Goal: Check status: Check status

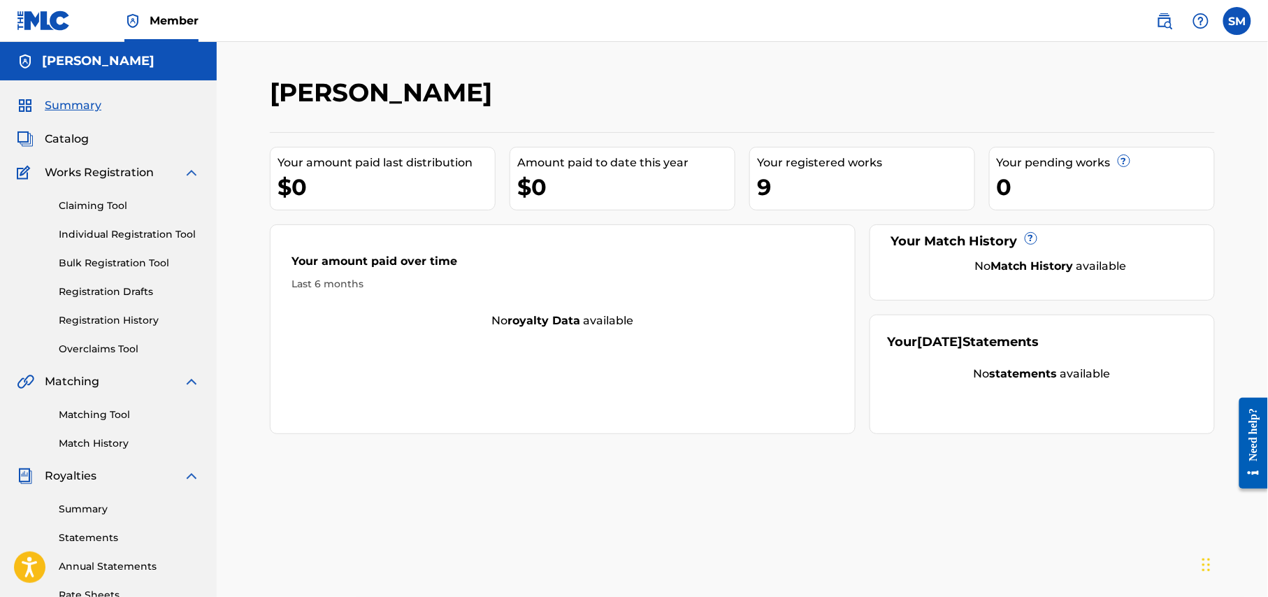
click at [59, 147] on span "Catalog" at bounding box center [67, 139] width 44 height 17
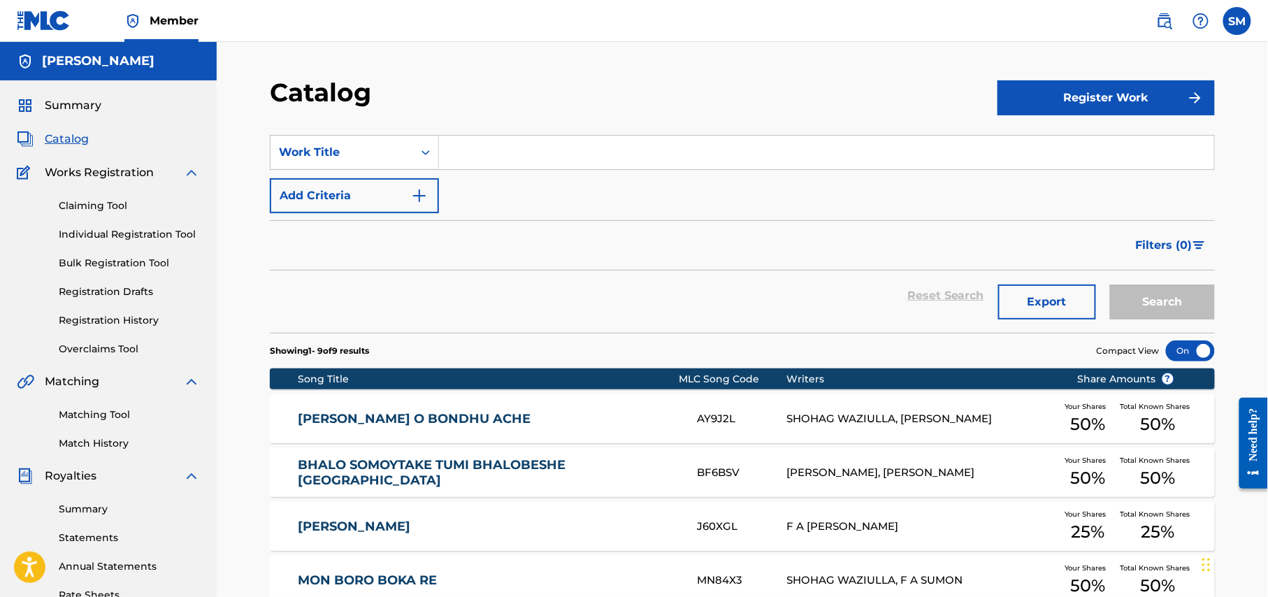
click at [117, 319] on link "Registration History" at bounding box center [129, 320] width 141 height 15
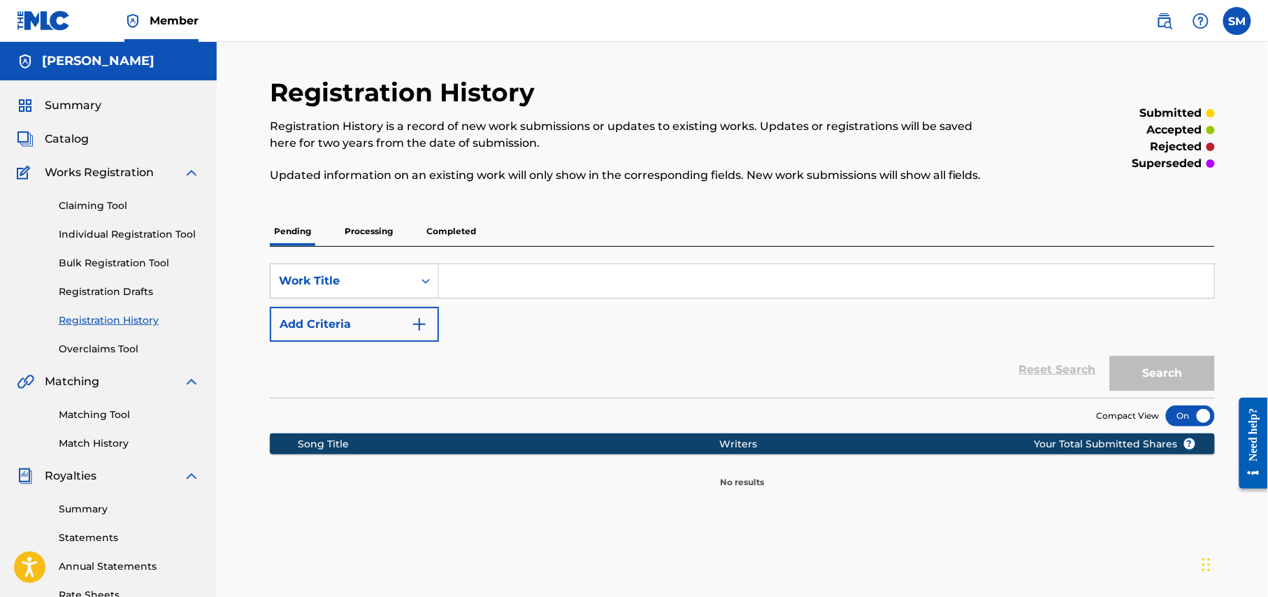
click at [453, 227] on p "Completed" at bounding box center [451, 231] width 58 height 29
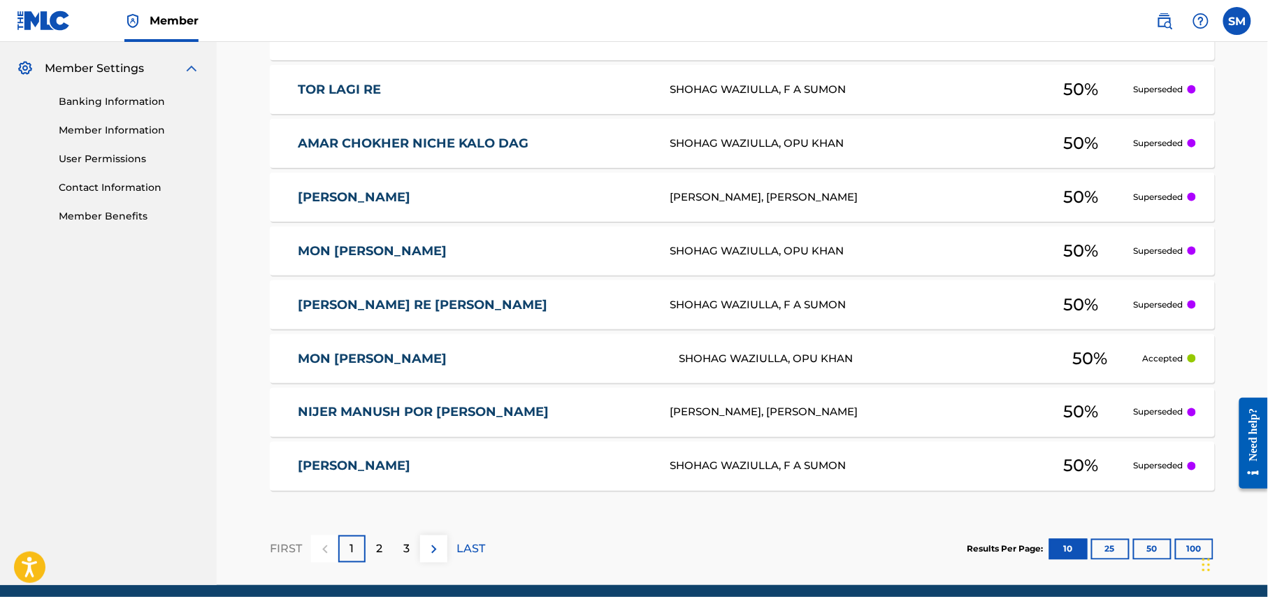
scroll to position [615, 0]
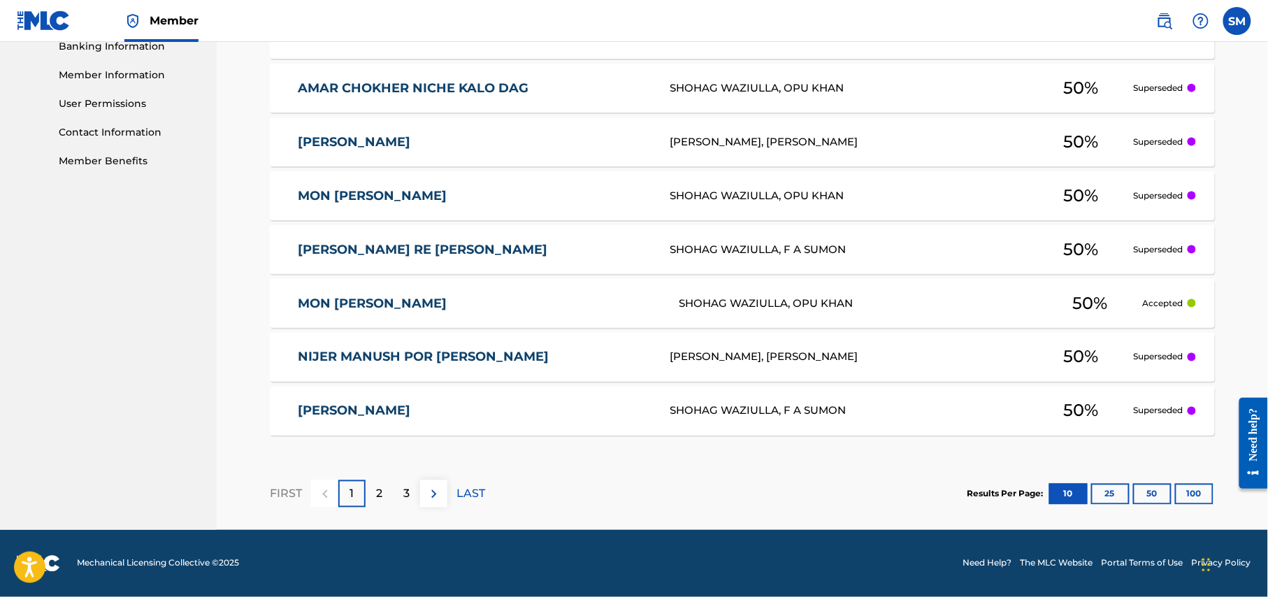
click at [1103, 494] on button "25" at bounding box center [1111, 494] width 38 height 21
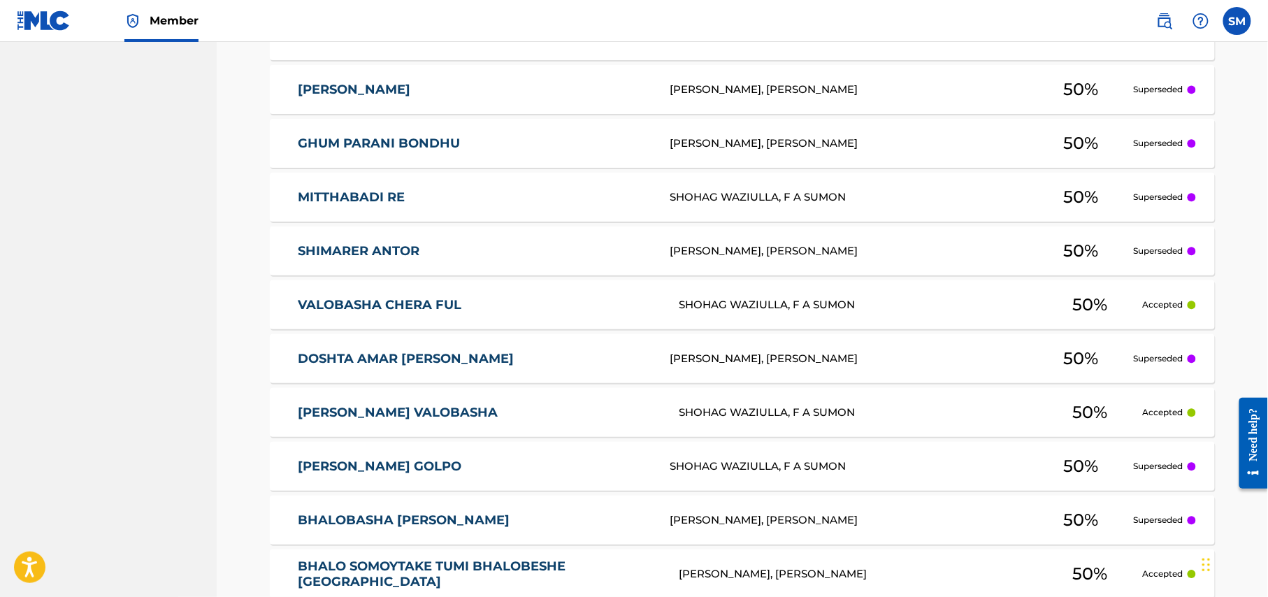
scroll to position [1422, 0]
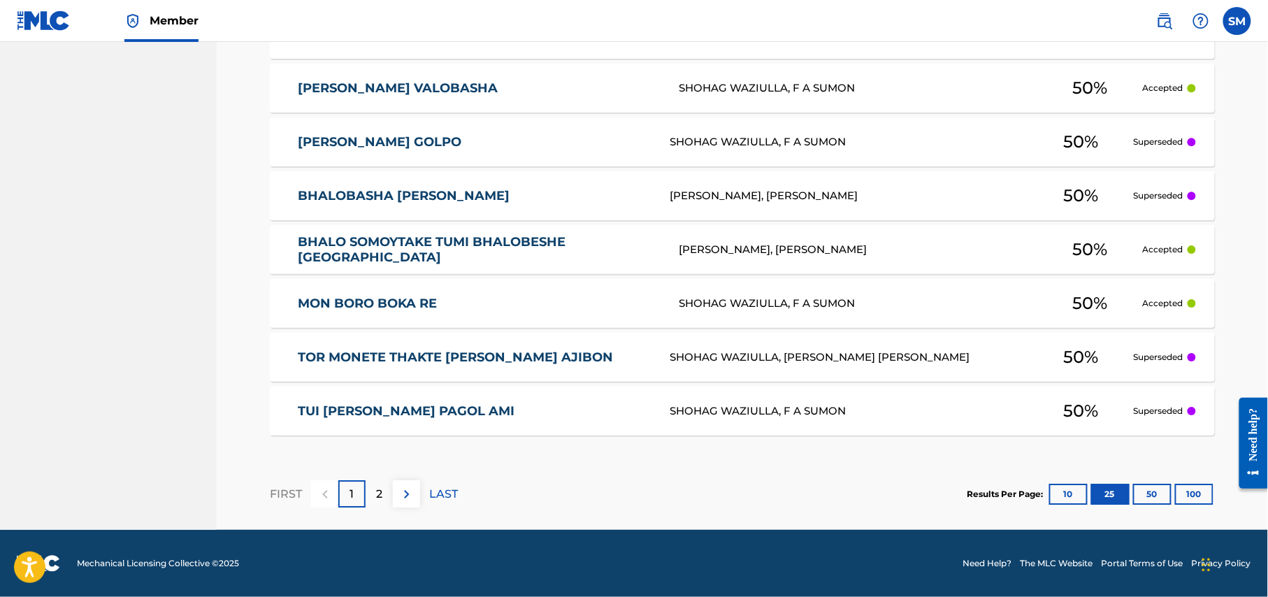
click at [380, 496] on p "2" at bounding box center [379, 494] width 6 height 17
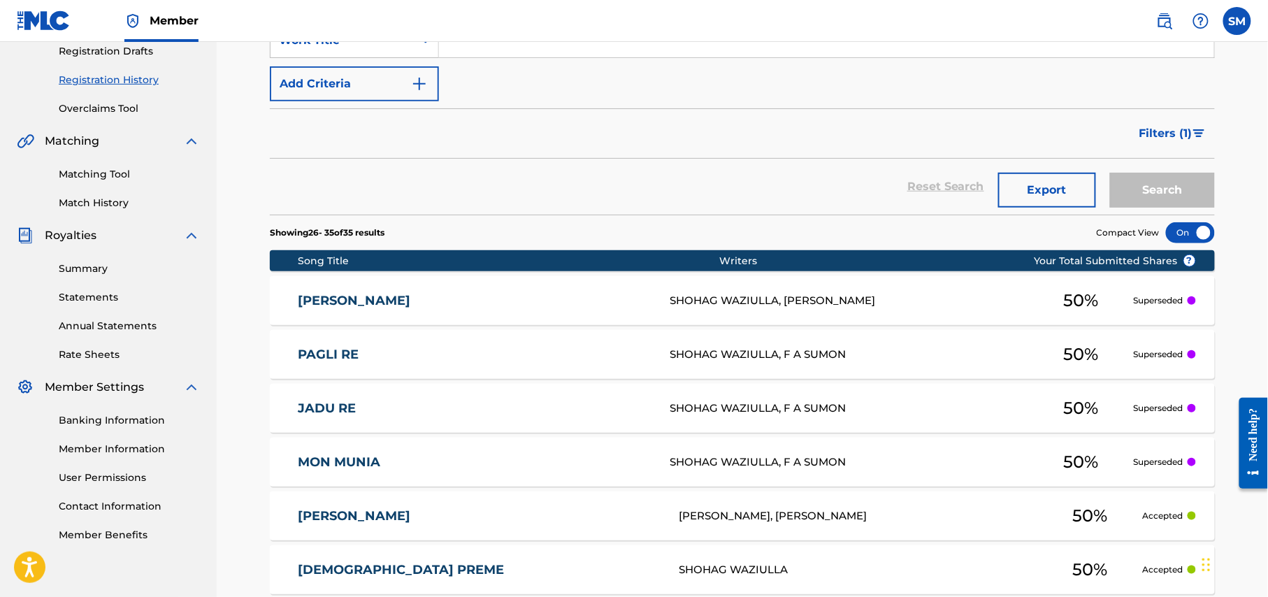
scroll to position [280, 0]
